Goal: Information Seeking & Learning: Learn about a topic

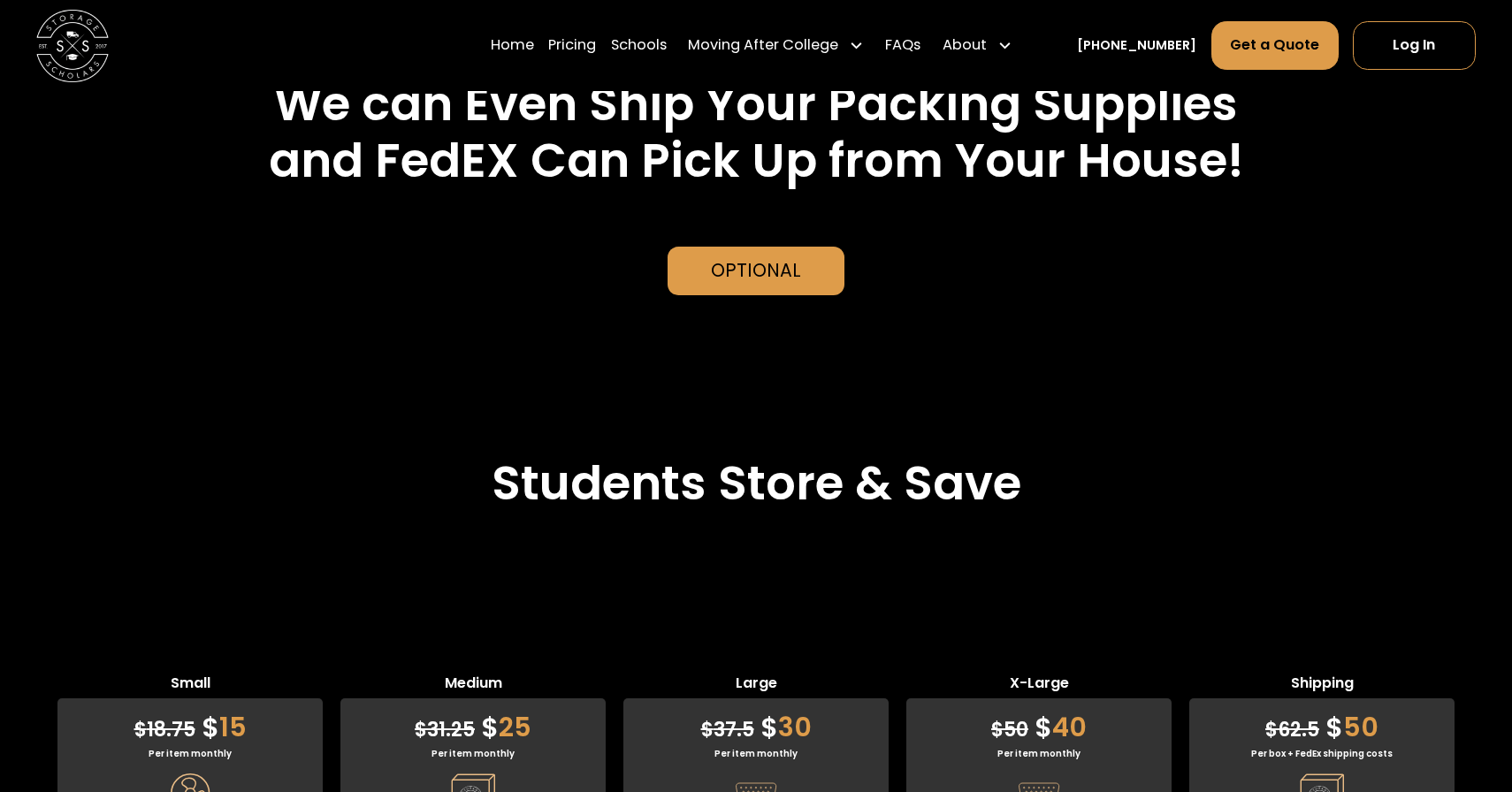
click at [73, 59] on img at bounding box center [73, 45] width 73 height 73
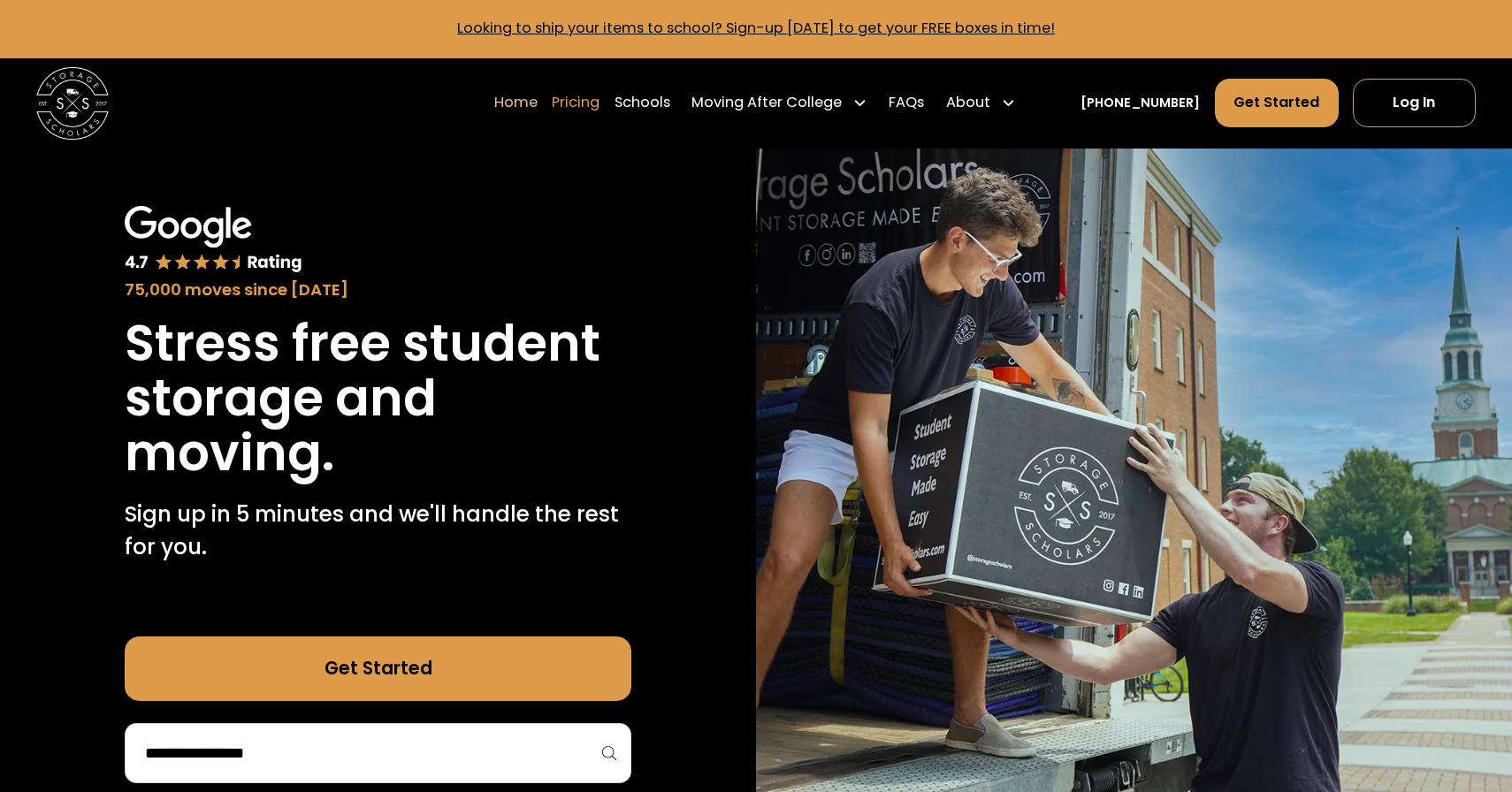
click at [599, 105] on link "Pricing" at bounding box center [575, 103] width 48 height 50
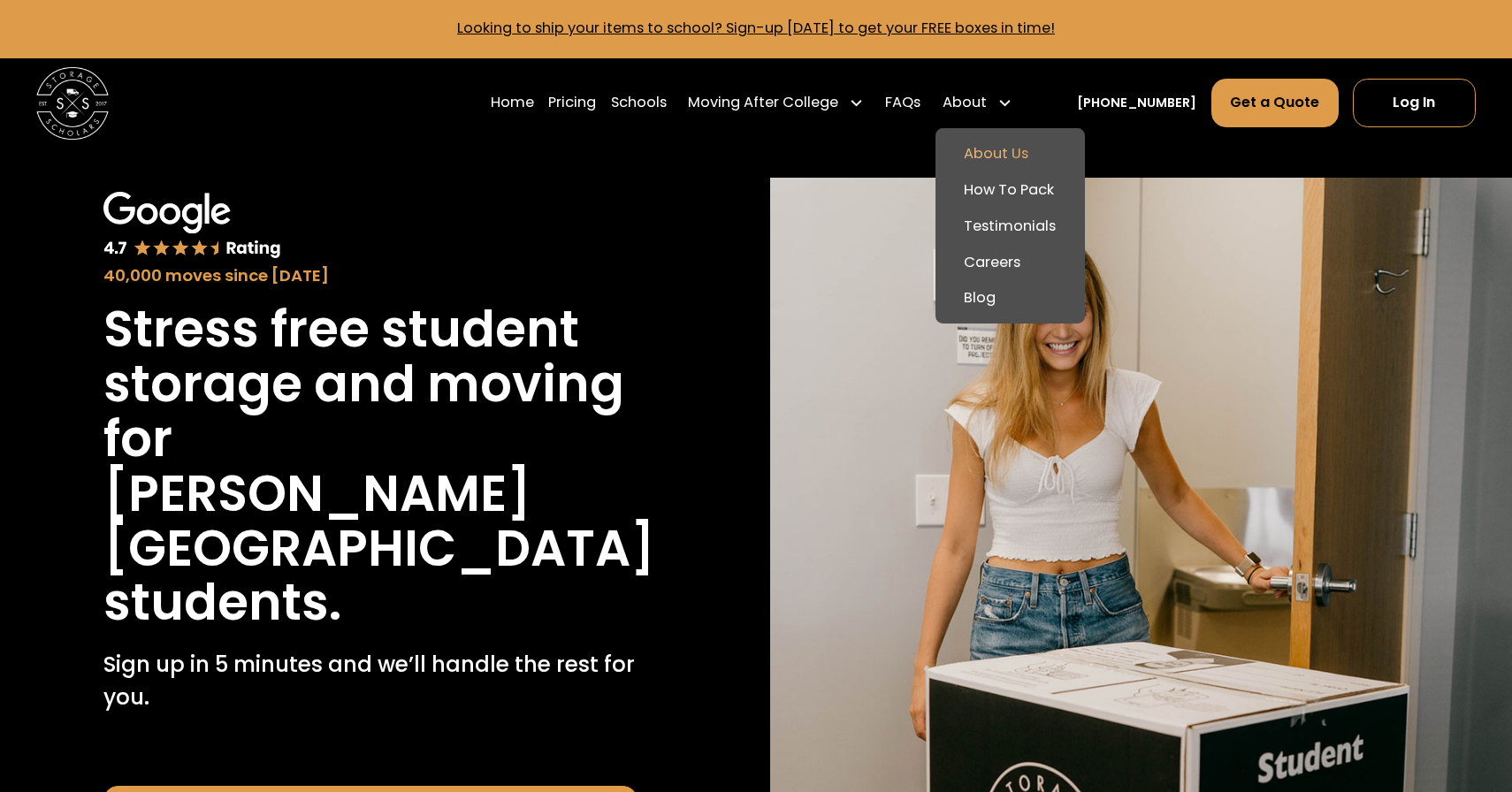
click at [1020, 143] on link "About Us" at bounding box center [1010, 154] width 136 height 36
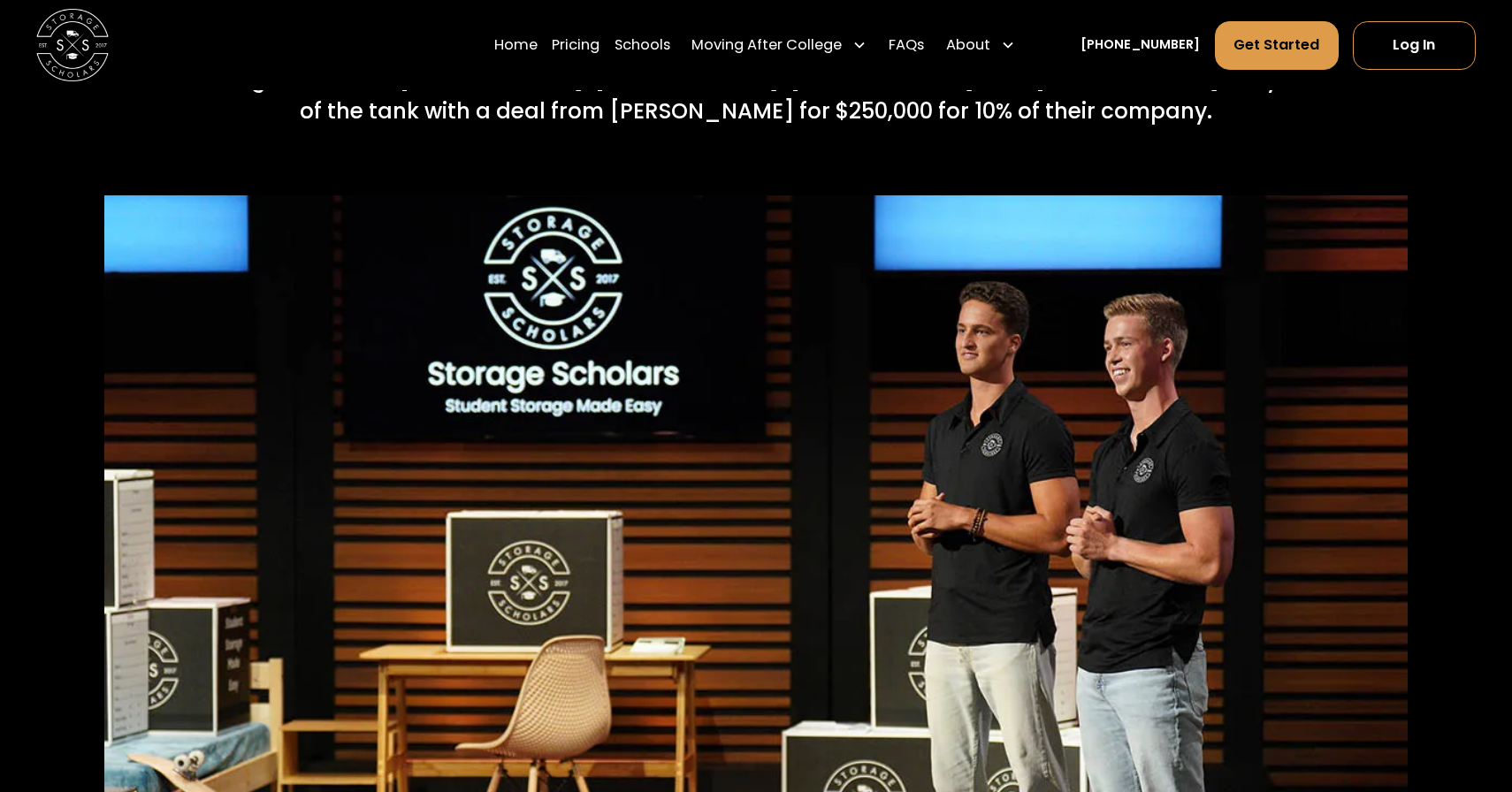
scroll to position [7239, 0]
